Goal: Task Accomplishment & Management: Use online tool/utility

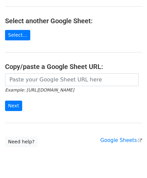
scroll to position [67, 0]
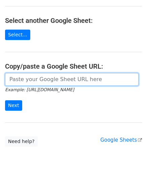
drag, startPoint x: 41, startPoint y: 82, endPoint x: 42, endPoint y: 75, distance: 6.8
click at [41, 82] on input "url" at bounding box center [71, 79] width 133 height 13
paste input "https://docs.google.com/spreadsheets/d/1LAYeREfiDq40fOaPJe2N3DFNw78kEMx72rb2R1F…"
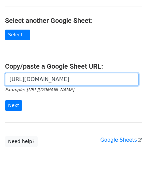
scroll to position [0, 145]
type input "https://docs.google.com/spreadsheets/d/1LAYeREfiDq40fOaPJe2N3DFNw78kEMx72rb2R1F…"
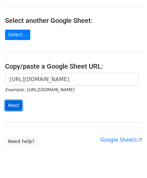
click at [15, 103] on input "Next" at bounding box center [13, 105] width 17 height 10
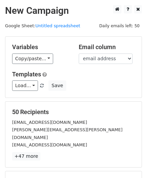
scroll to position [82, 0]
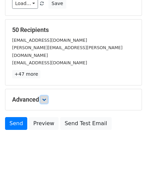
click at [48, 96] on link at bounding box center [43, 99] width 7 height 7
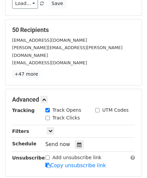
drag, startPoint x: 73, startPoint y: 135, endPoint x: 74, endPoint y: 122, distance: 13.1
click at [75, 140] on div at bounding box center [79, 144] width 9 height 9
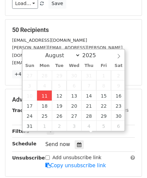
type input "[DATE] 12:00"
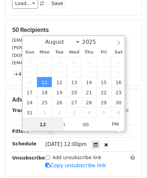
paste input "Hour"
type input "2"
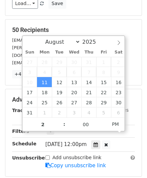
type input "[DATE] 14:00"
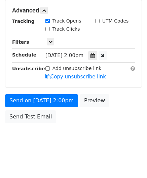
scroll to position [163, 0]
